Goal: Register for event/course

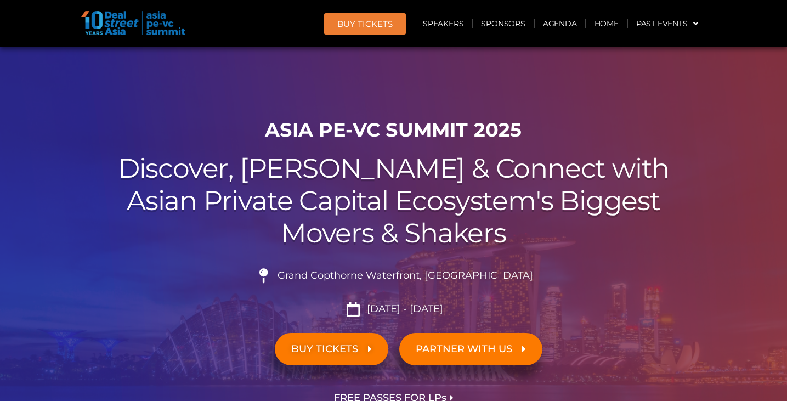
drag, startPoint x: 456, startPoint y: 312, endPoint x: 365, endPoint y: 304, distance: 91.4
click at [365, 304] on li "[DATE] - [DATE]" at bounding box center [394, 309] width 614 height 15
copy span "[DATE] - [DATE]"
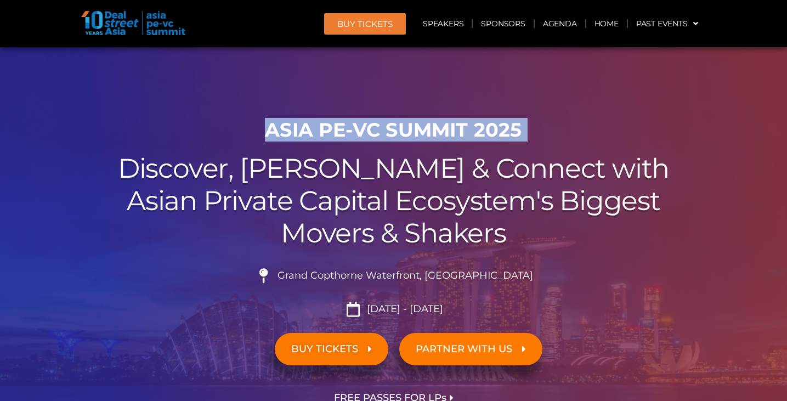
drag, startPoint x: 268, startPoint y: 129, endPoint x: 456, endPoint y: 148, distance: 189.6
click at [456, 148] on div "ASIA PE-VC Summit 2025 Discover, Learn & Connect with Asian Private Capital Eco…" at bounding box center [393, 280] width 625 height 334
copy div "ASIA PE-VC Summit 2025"
drag, startPoint x: 454, startPoint y: 307, endPoint x: 332, endPoint y: 304, distance: 121.8
click at [332, 305] on li "[DATE] - [DATE]" at bounding box center [394, 309] width 614 height 15
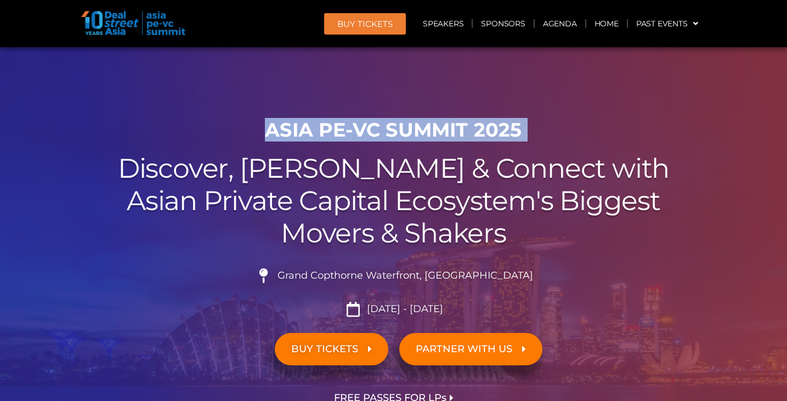
copy li "[DATE] - [DATE]"
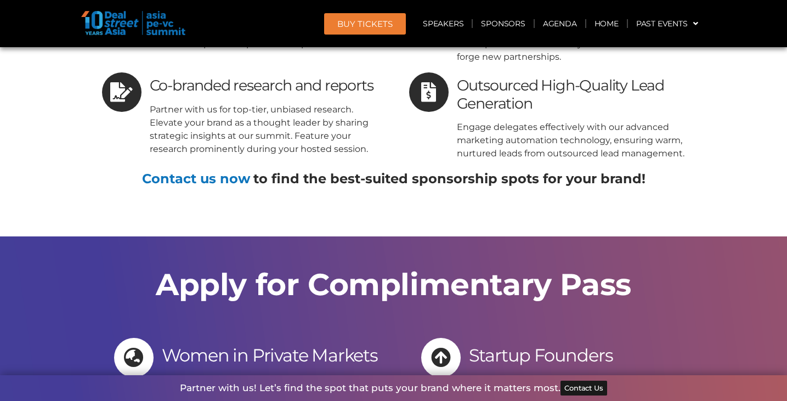
scroll to position [10983, 0]
